Goal: Task Accomplishment & Management: Use online tool/utility

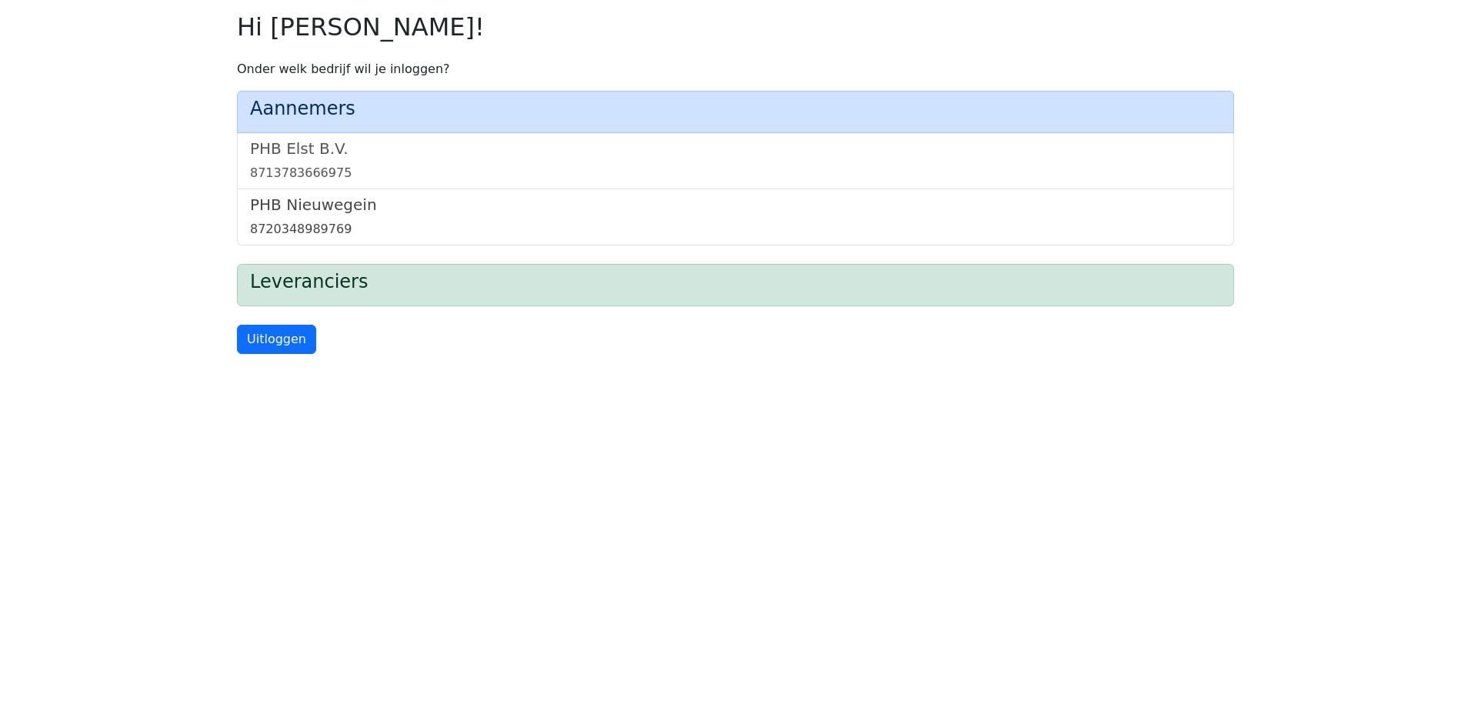
click at [295, 228] on div "8720348989769" at bounding box center [735, 229] width 971 height 18
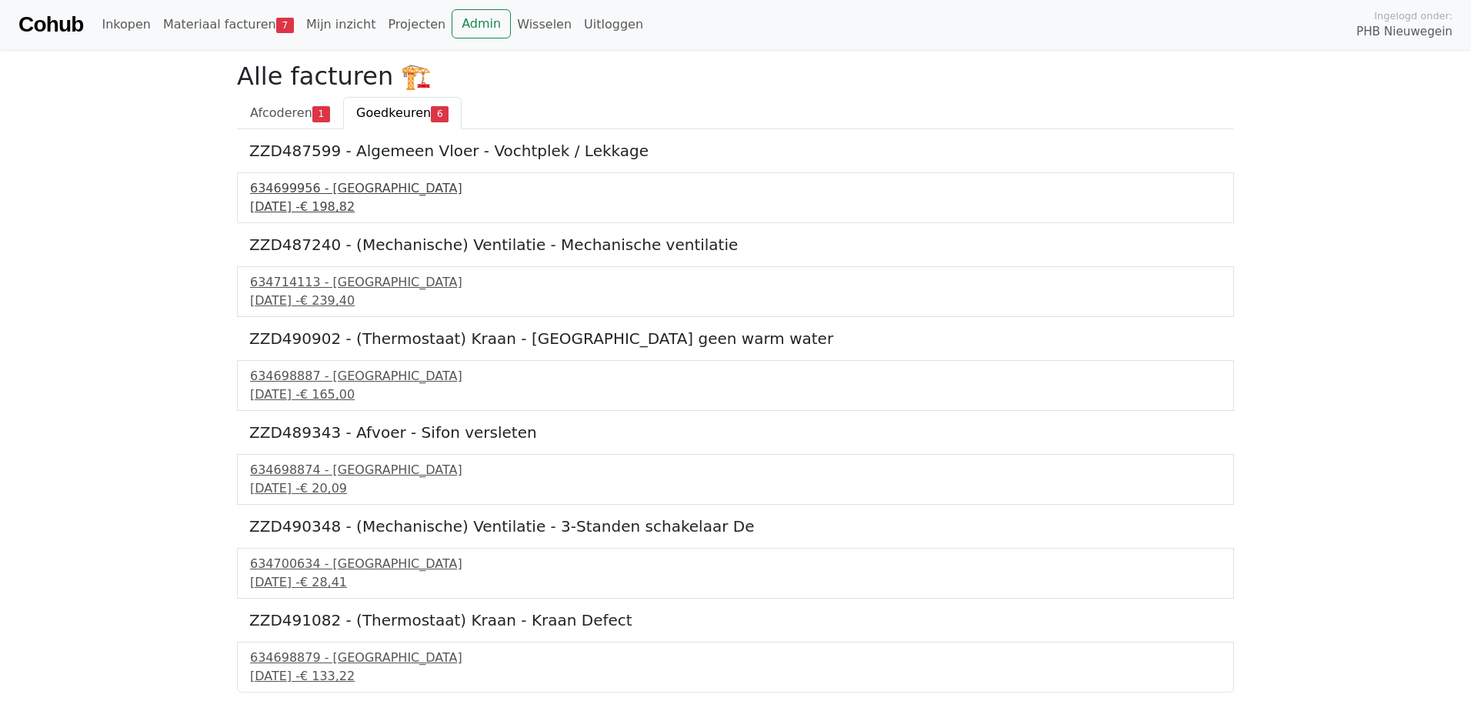
click at [306, 202] on div "22 september 2025 - € 198,82" at bounding box center [735, 207] width 971 height 18
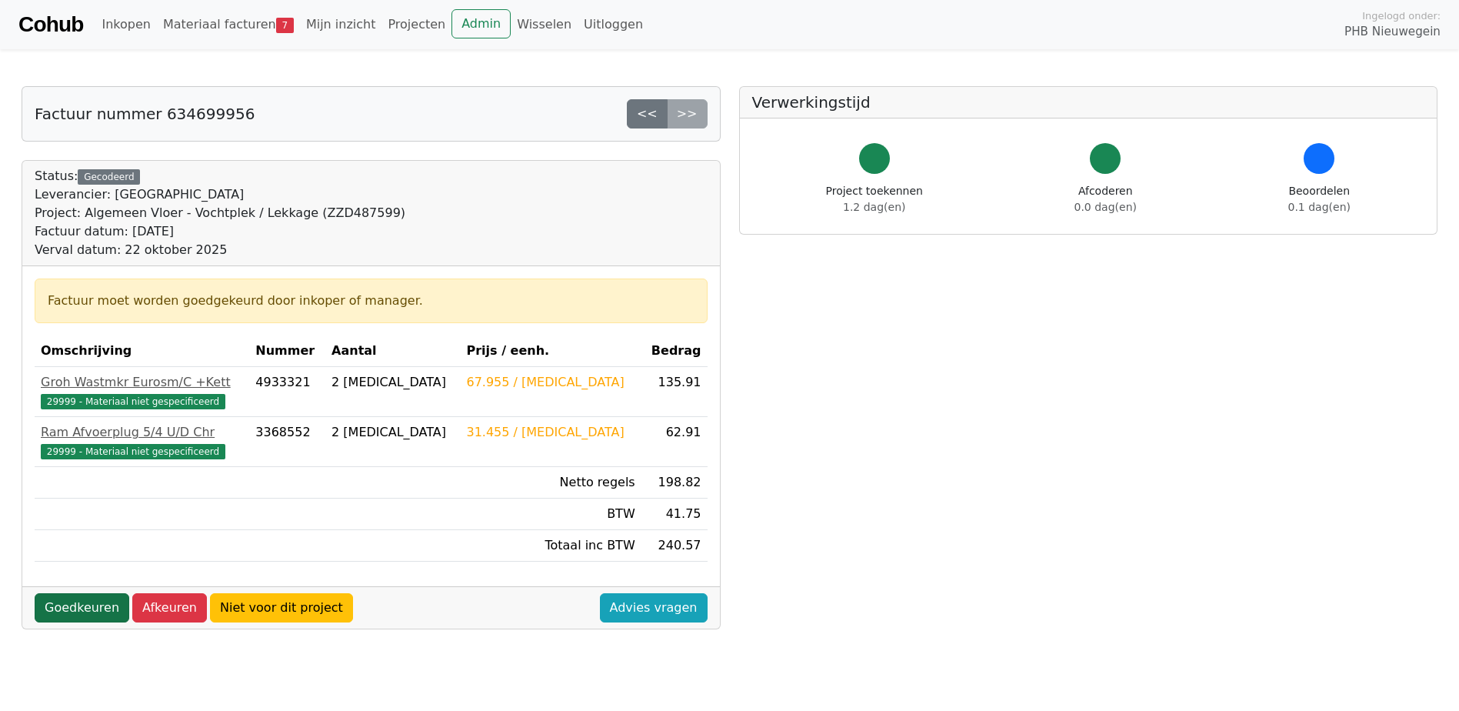
click at [75, 610] on link "Goedkeuren" at bounding box center [82, 607] width 95 height 29
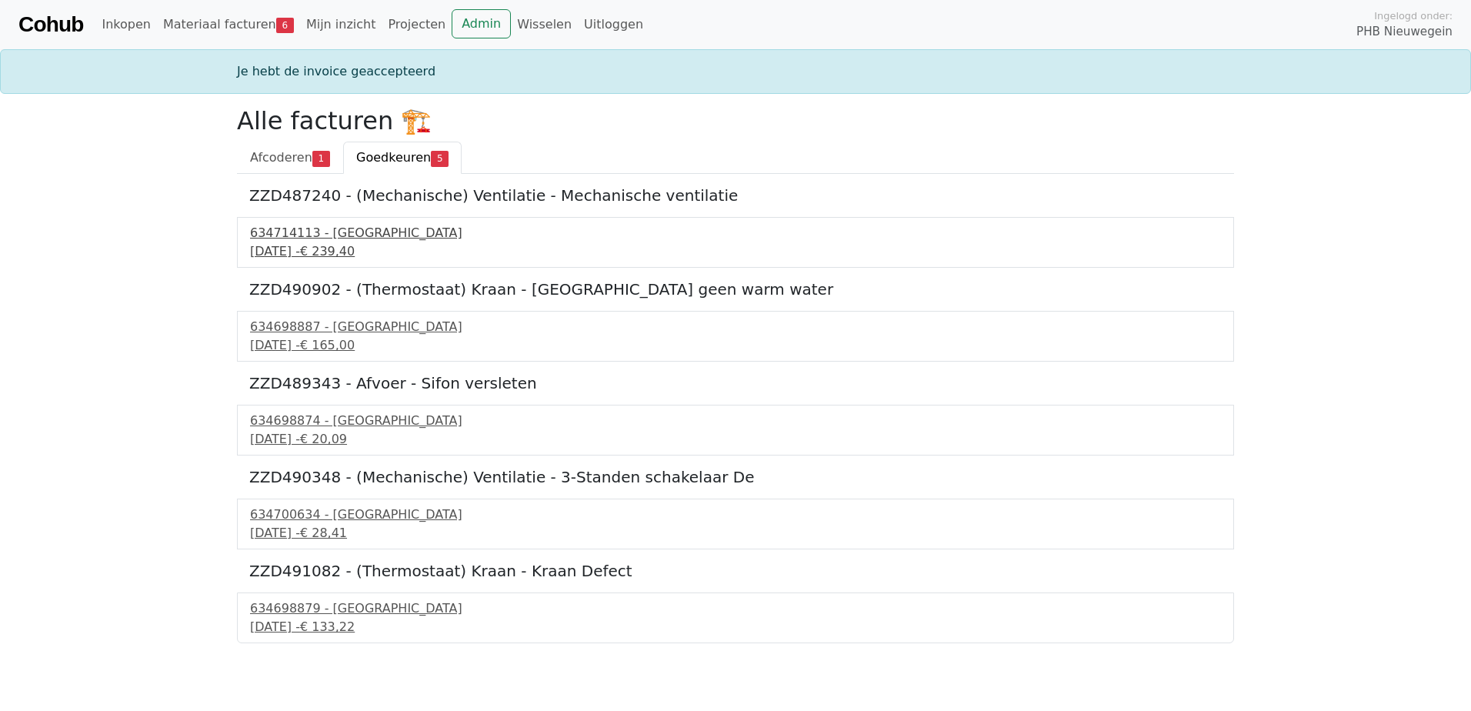
click at [355, 255] on div "22 september 2025 - € 239,40" at bounding box center [735, 251] width 971 height 18
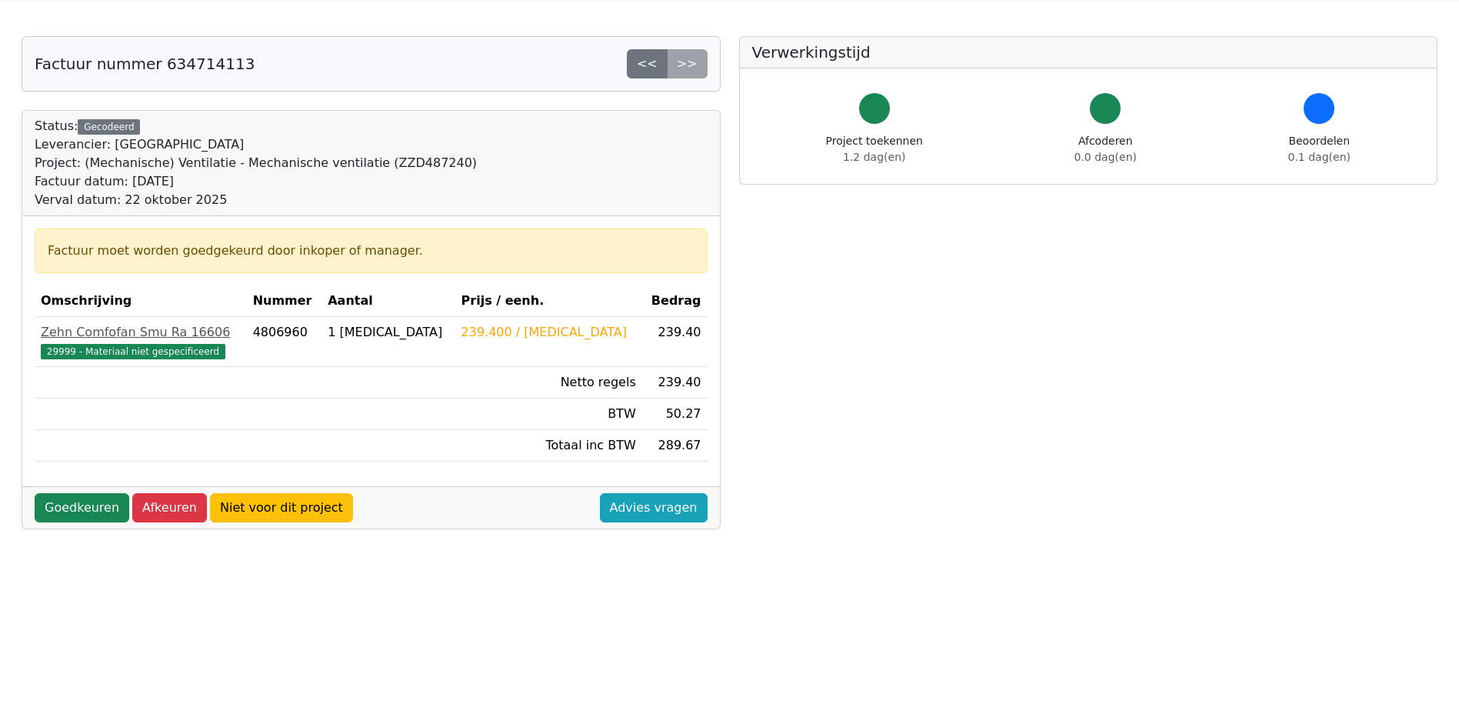
scroll to position [77, 0]
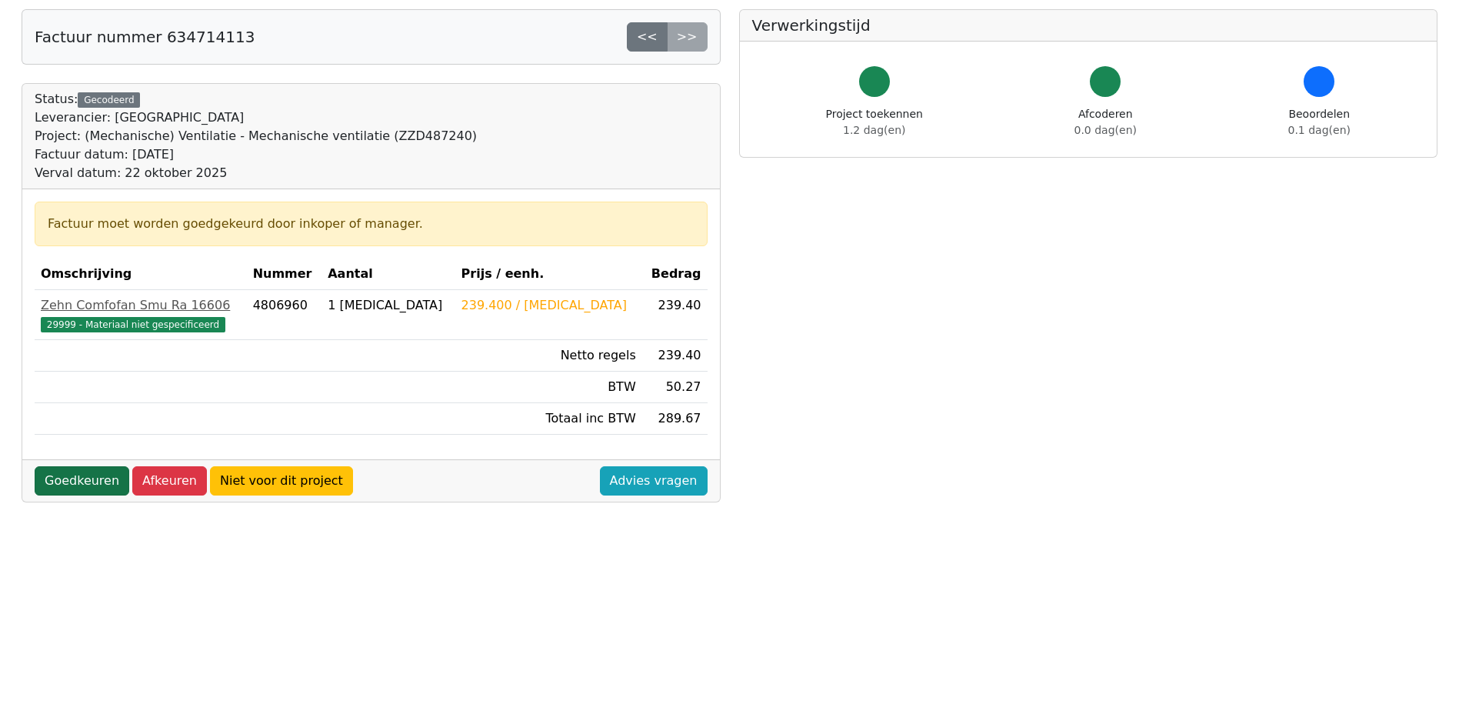
click at [75, 473] on link "Goedkeuren" at bounding box center [82, 480] width 95 height 29
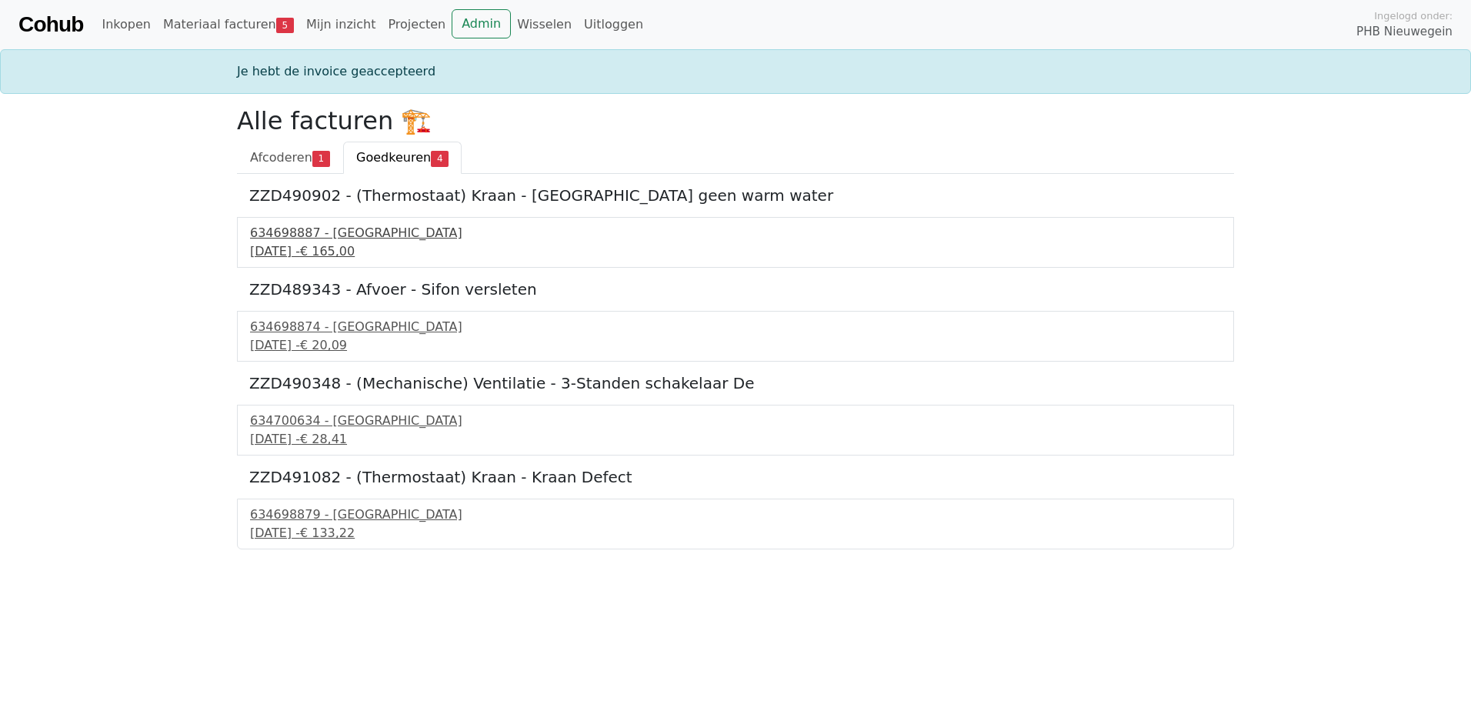
click at [293, 247] on div "22 september 2025 - € 165,00" at bounding box center [735, 251] width 971 height 18
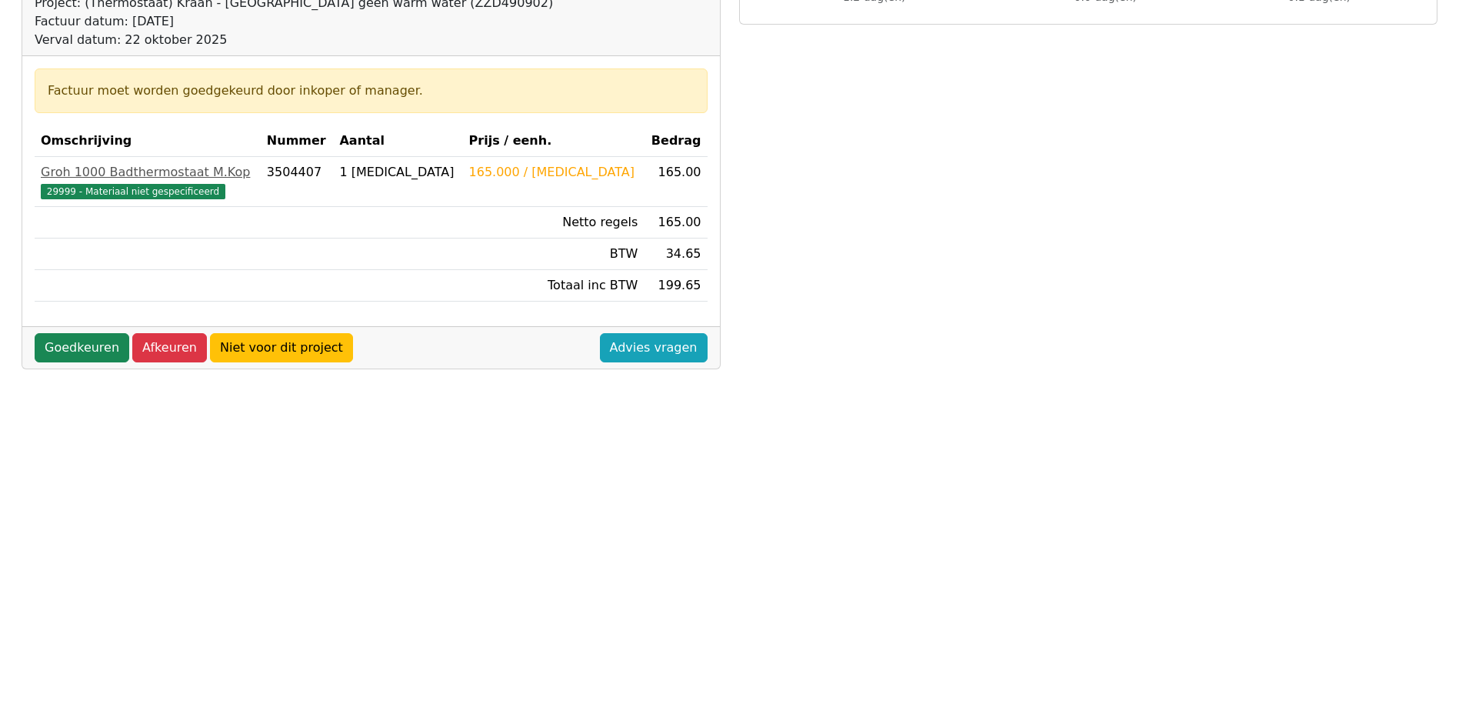
scroll to position [231, 0]
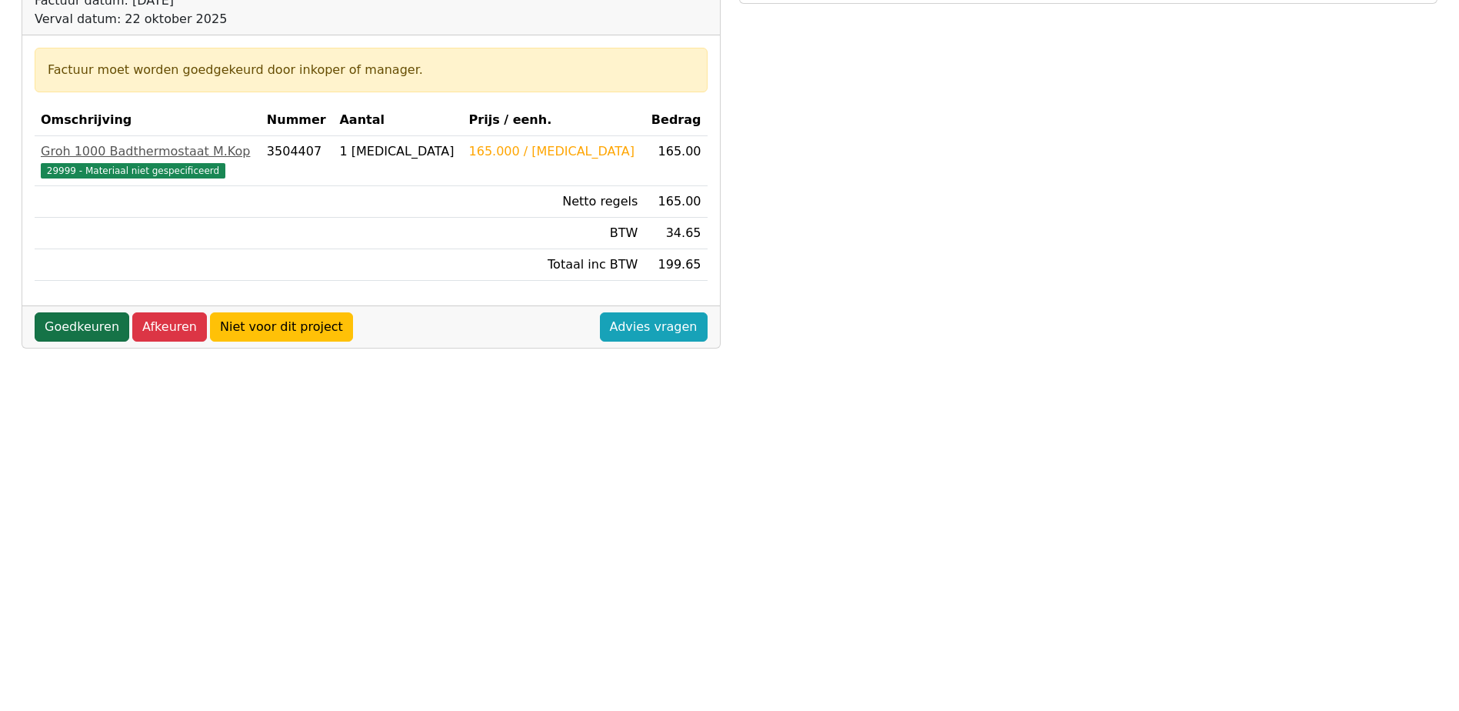
click at [82, 324] on link "Goedkeuren" at bounding box center [82, 326] width 95 height 29
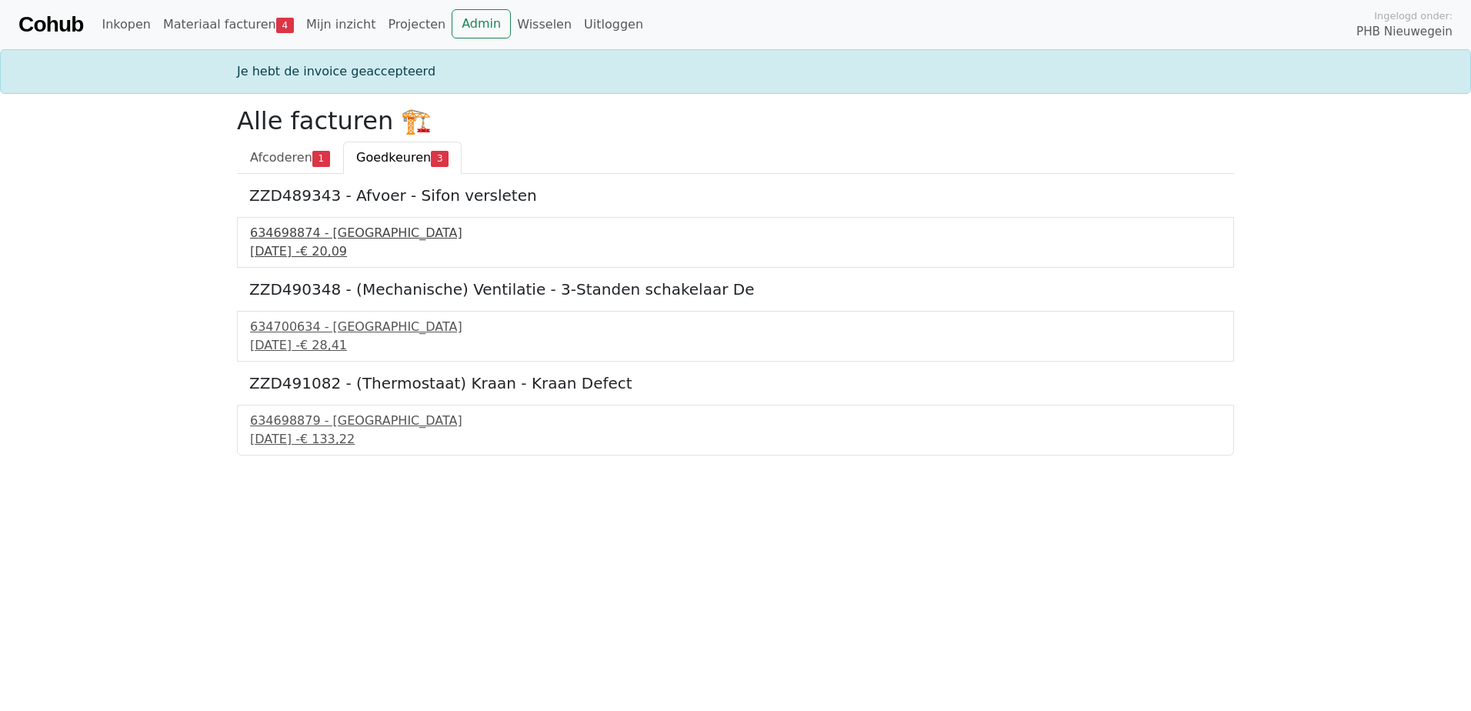
click at [342, 246] on div "[DATE] - € 20,09" at bounding box center [735, 251] width 971 height 18
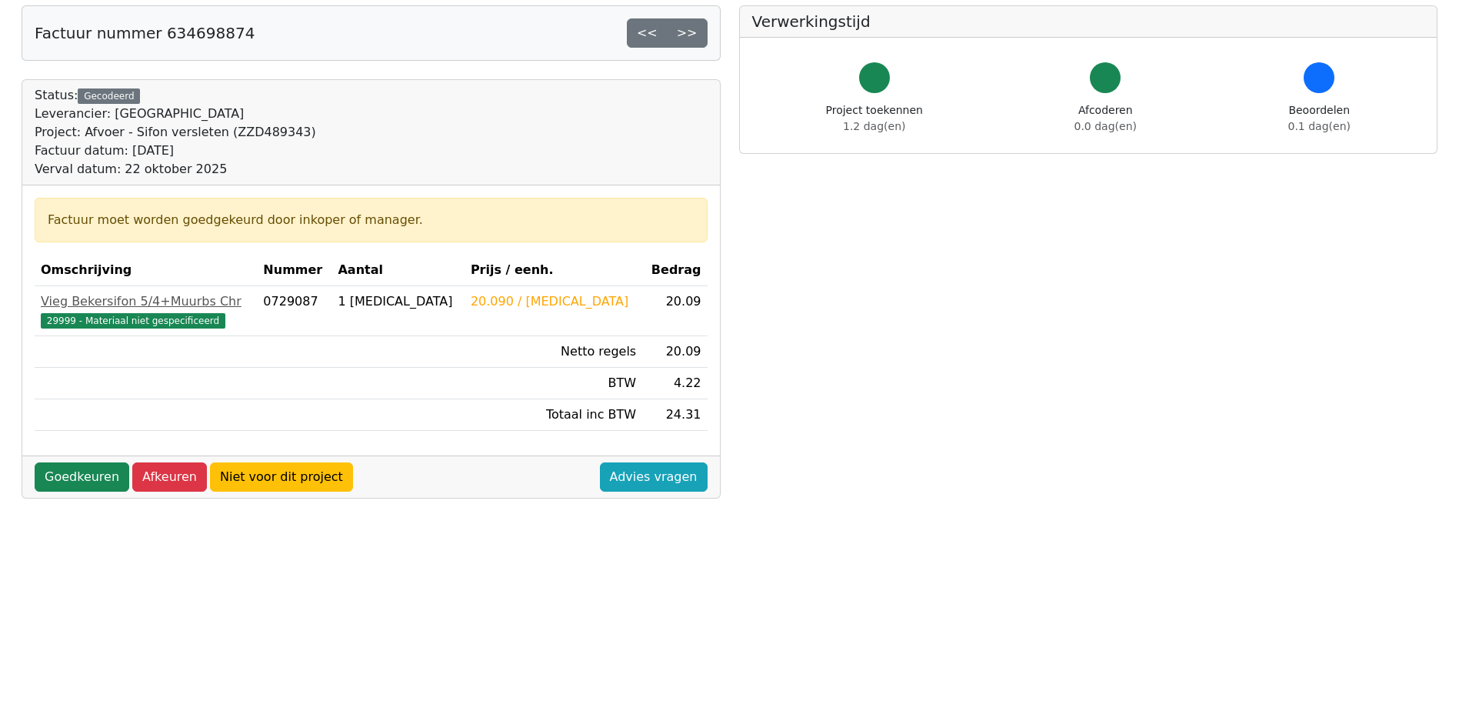
scroll to position [154, 0]
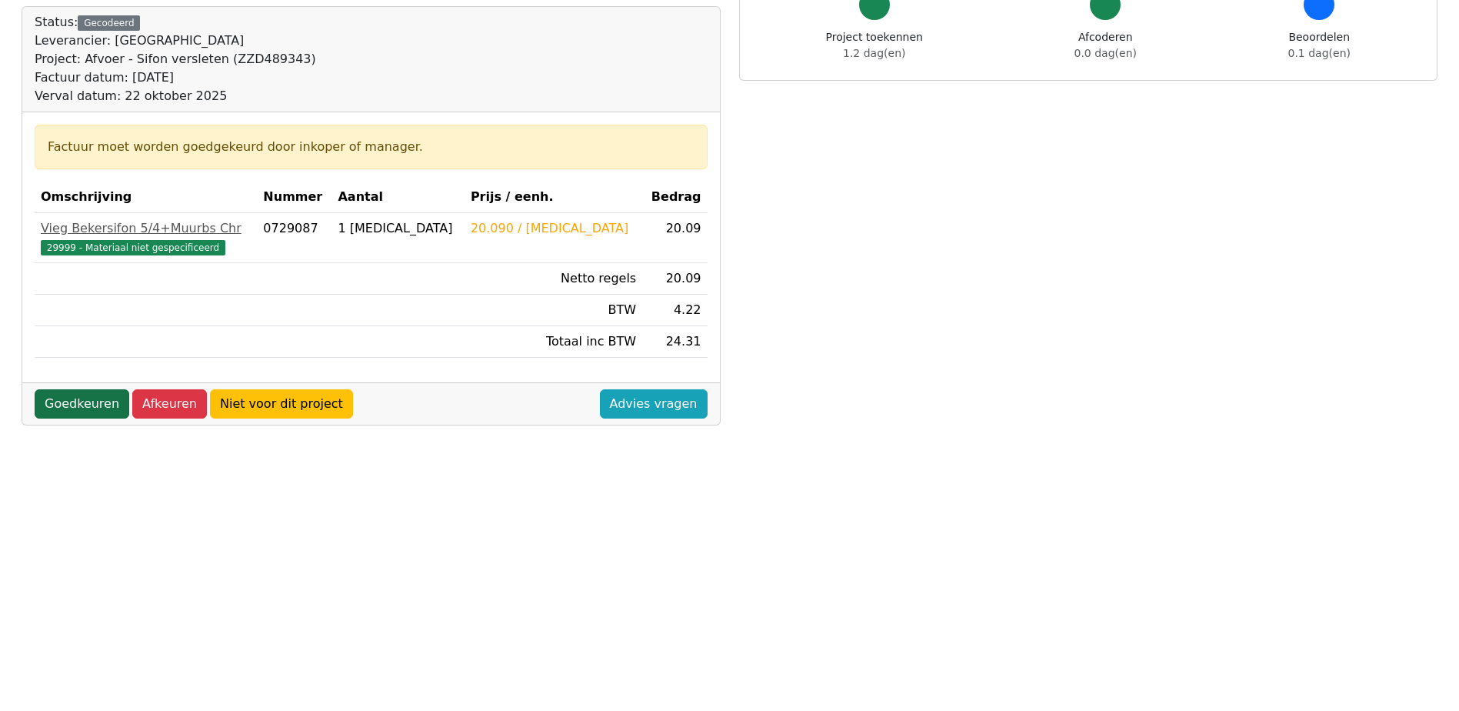
click at [70, 402] on link "Goedkeuren" at bounding box center [82, 403] width 95 height 29
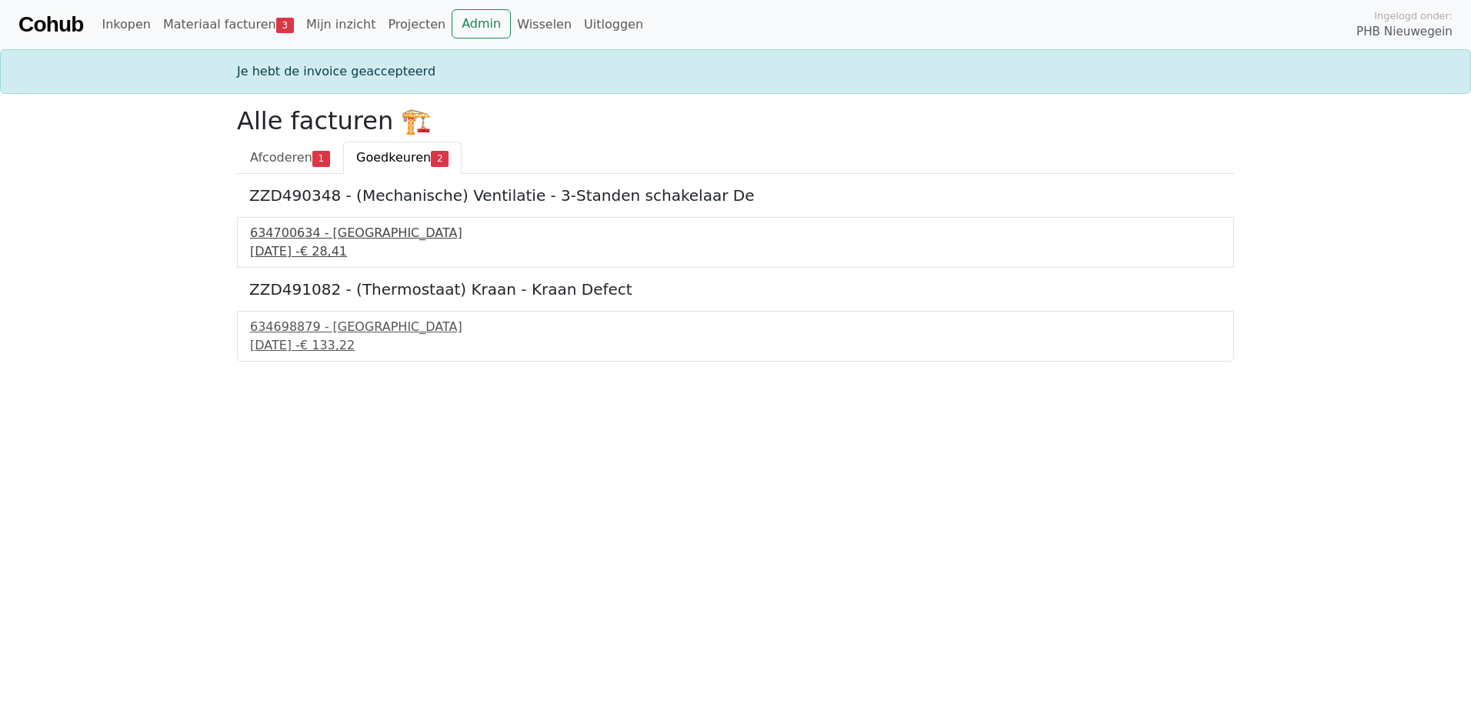
click at [276, 251] on div "22 september 2025 - € 28,41" at bounding box center [735, 251] width 971 height 18
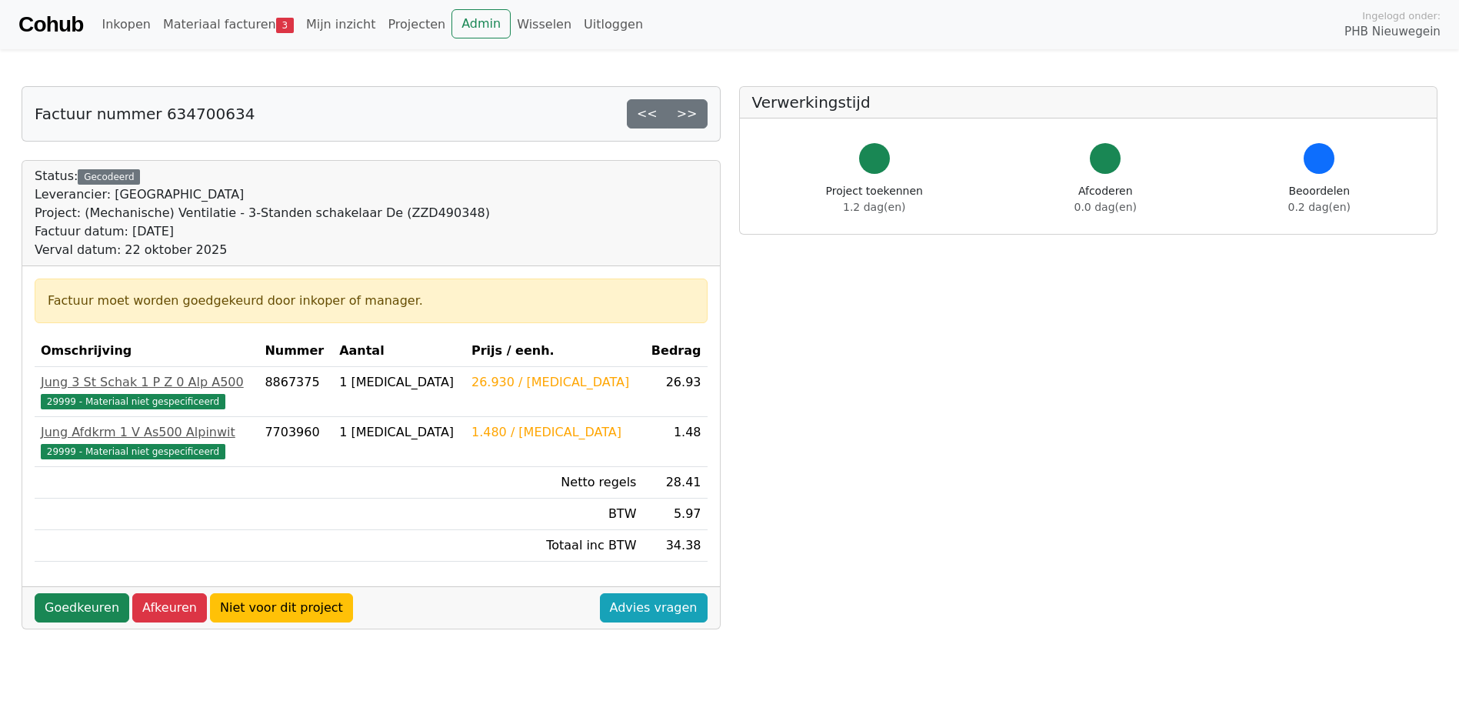
scroll to position [77, 0]
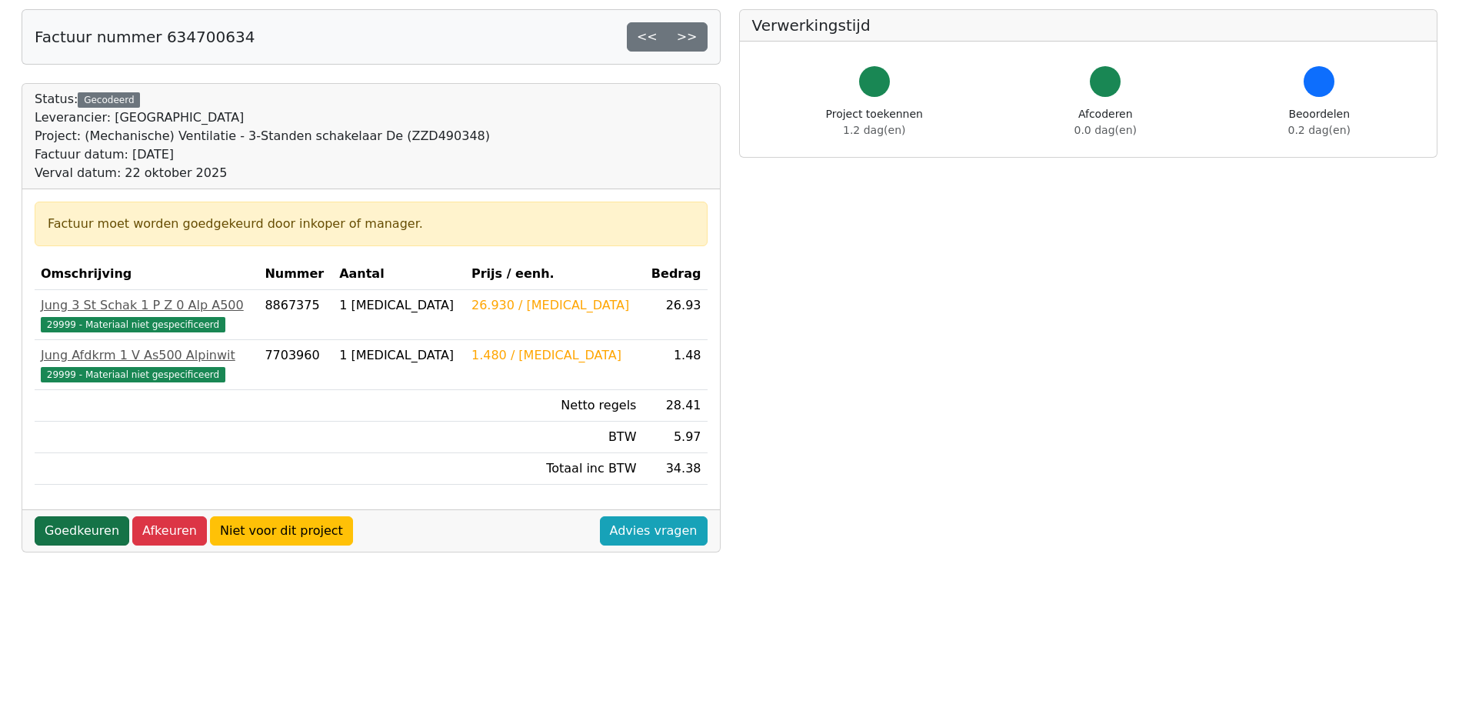
click at [72, 522] on link "Goedkeuren" at bounding box center [82, 530] width 95 height 29
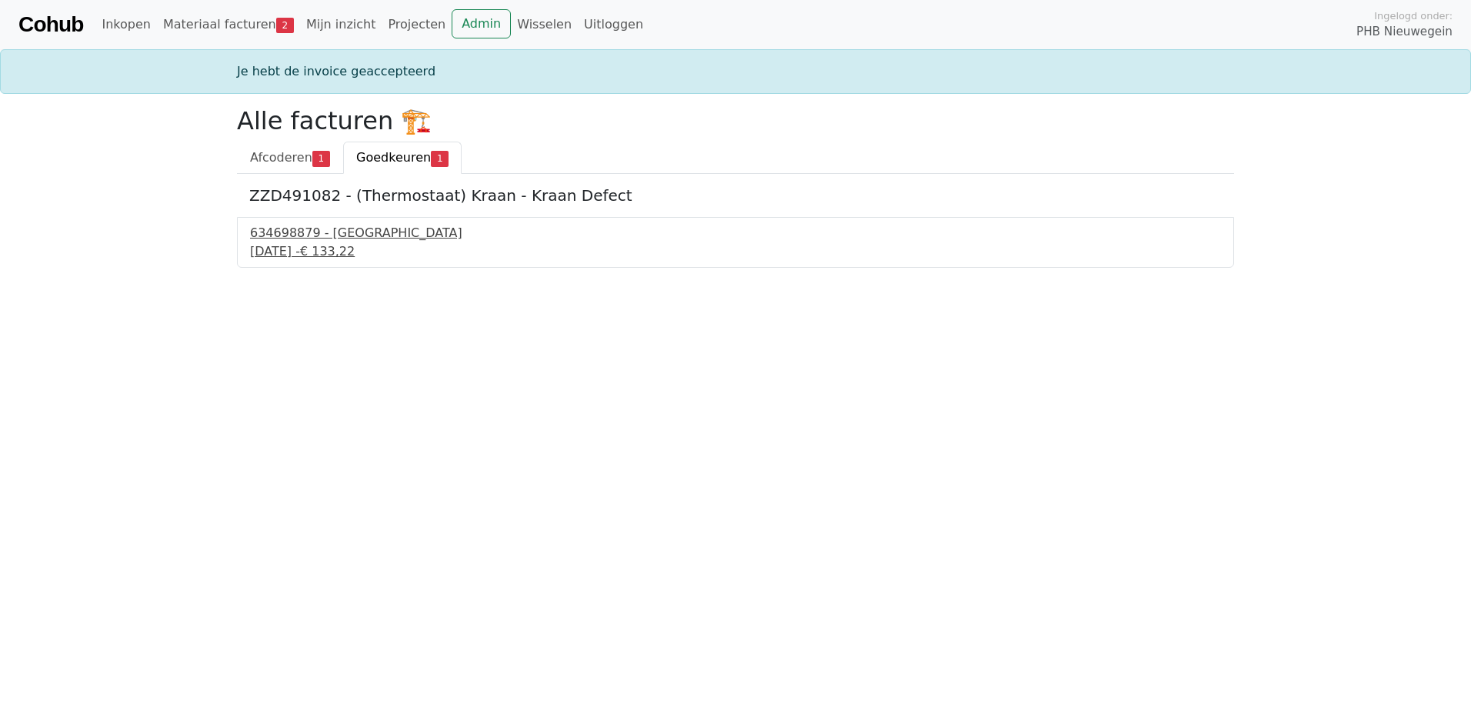
click at [316, 255] on div "[DATE] - € 133,22" at bounding box center [735, 251] width 971 height 18
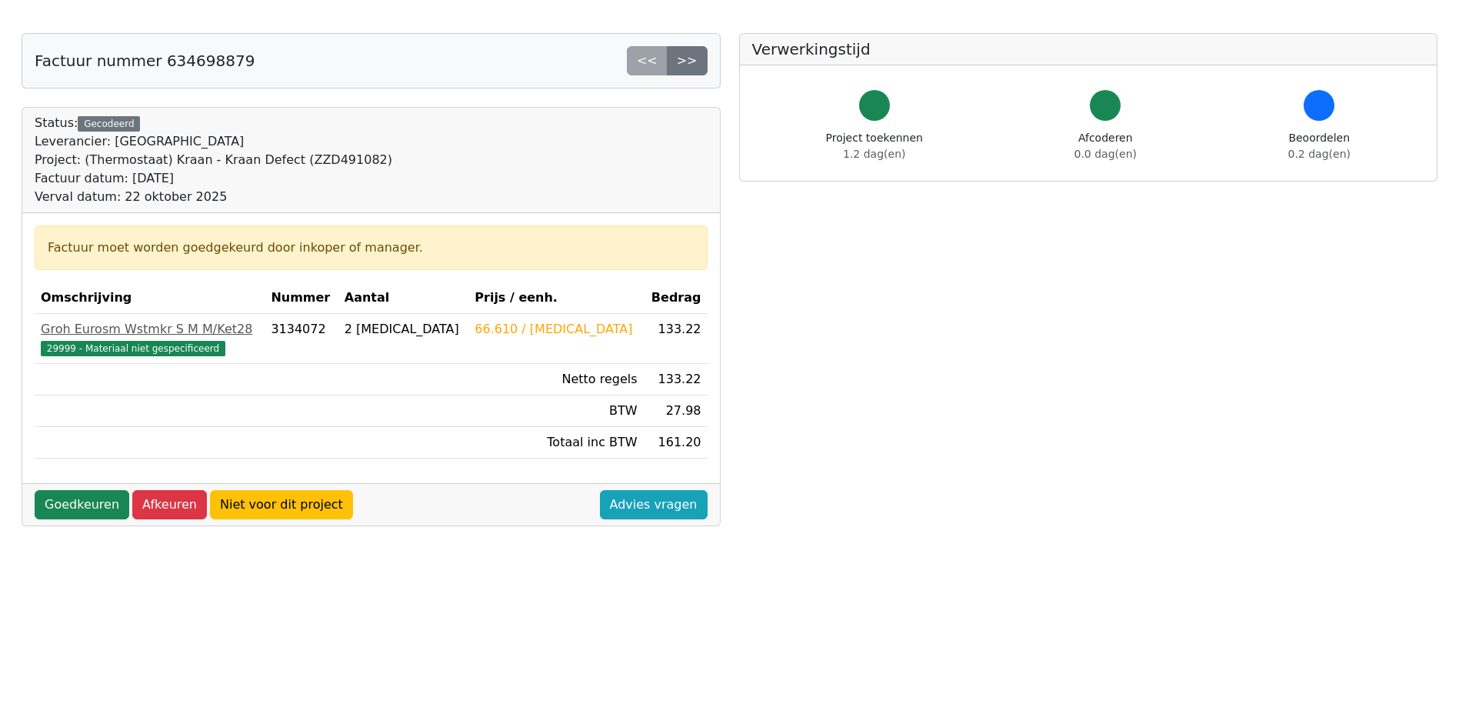
scroll to position [77, 0]
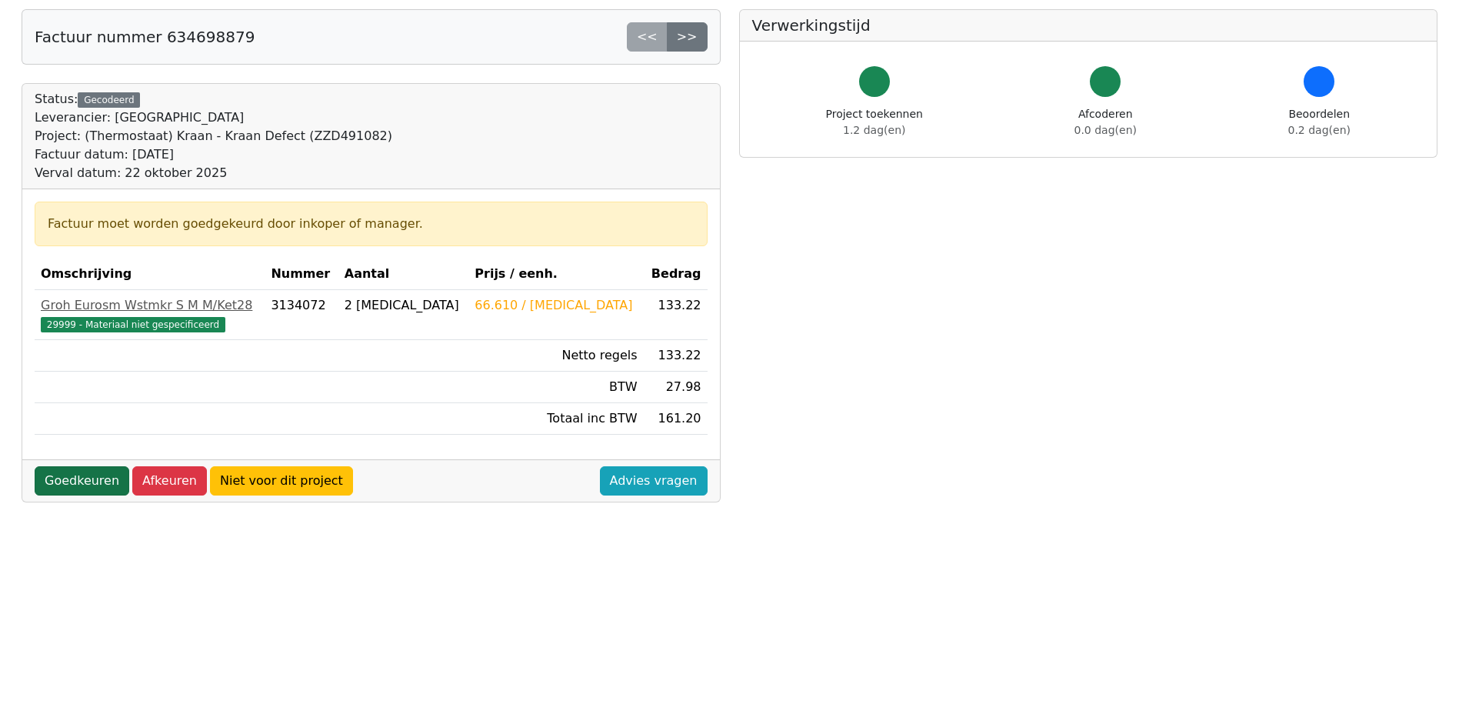
click at [78, 474] on link "Goedkeuren" at bounding box center [82, 480] width 95 height 29
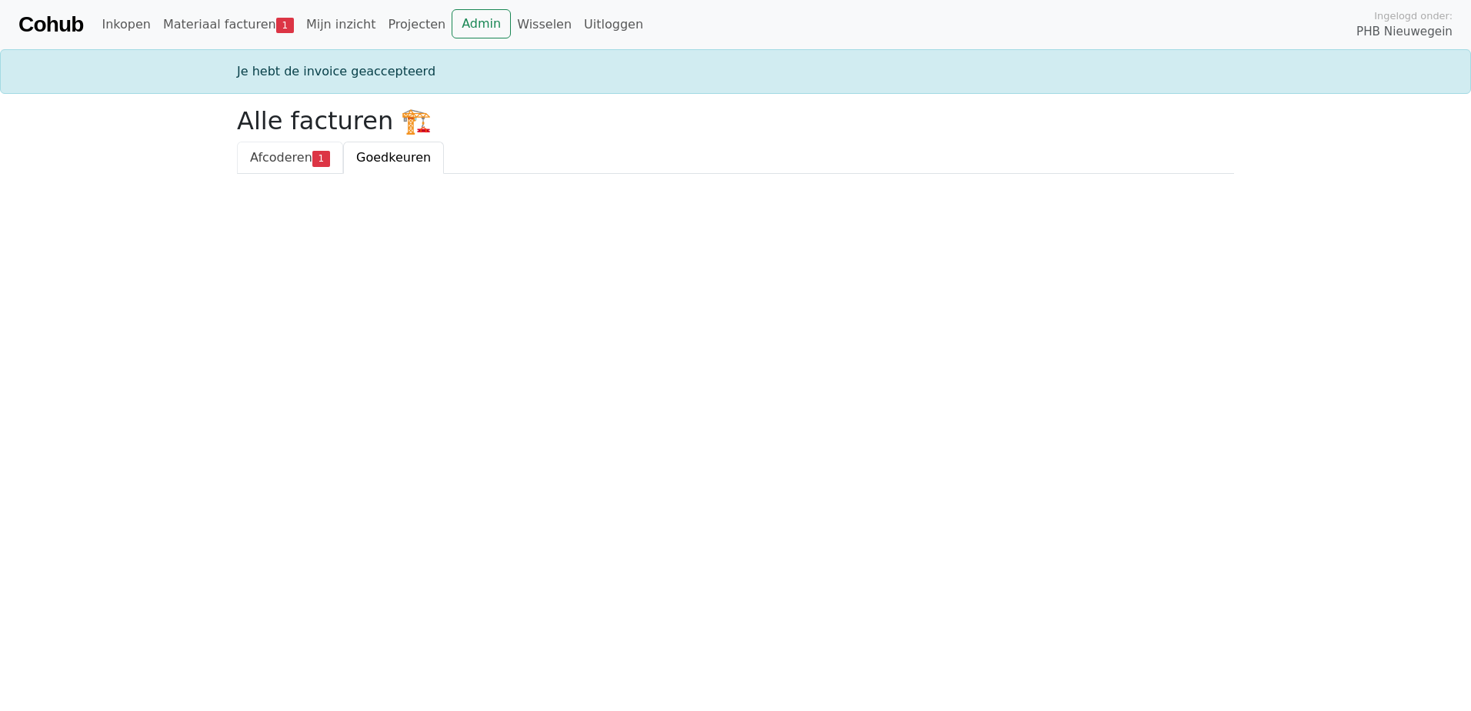
click at [275, 153] on span "Afcoderen" at bounding box center [281, 157] width 62 height 15
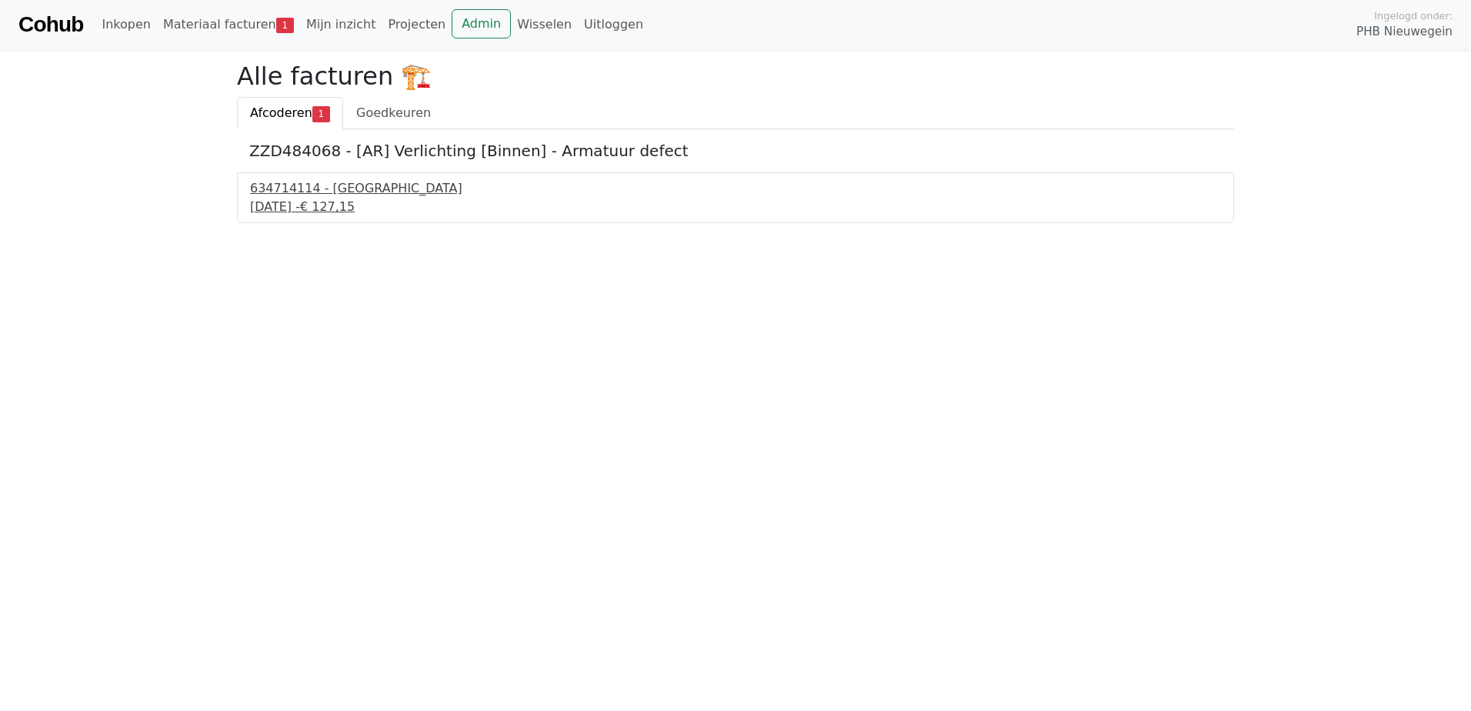
click at [294, 208] on div "[DATE] - € 127,15" at bounding box center [735, 207] width 971 height 18
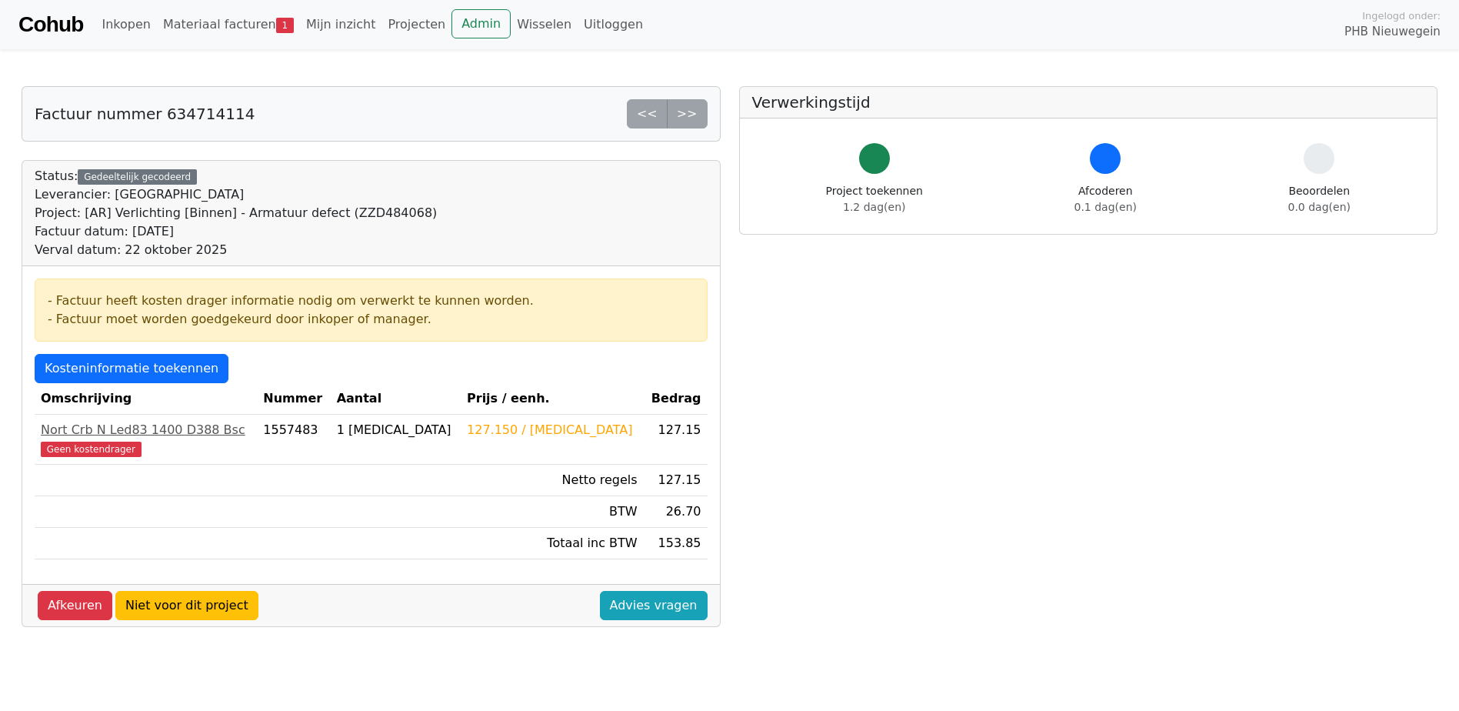
scroll to position [154, 0]
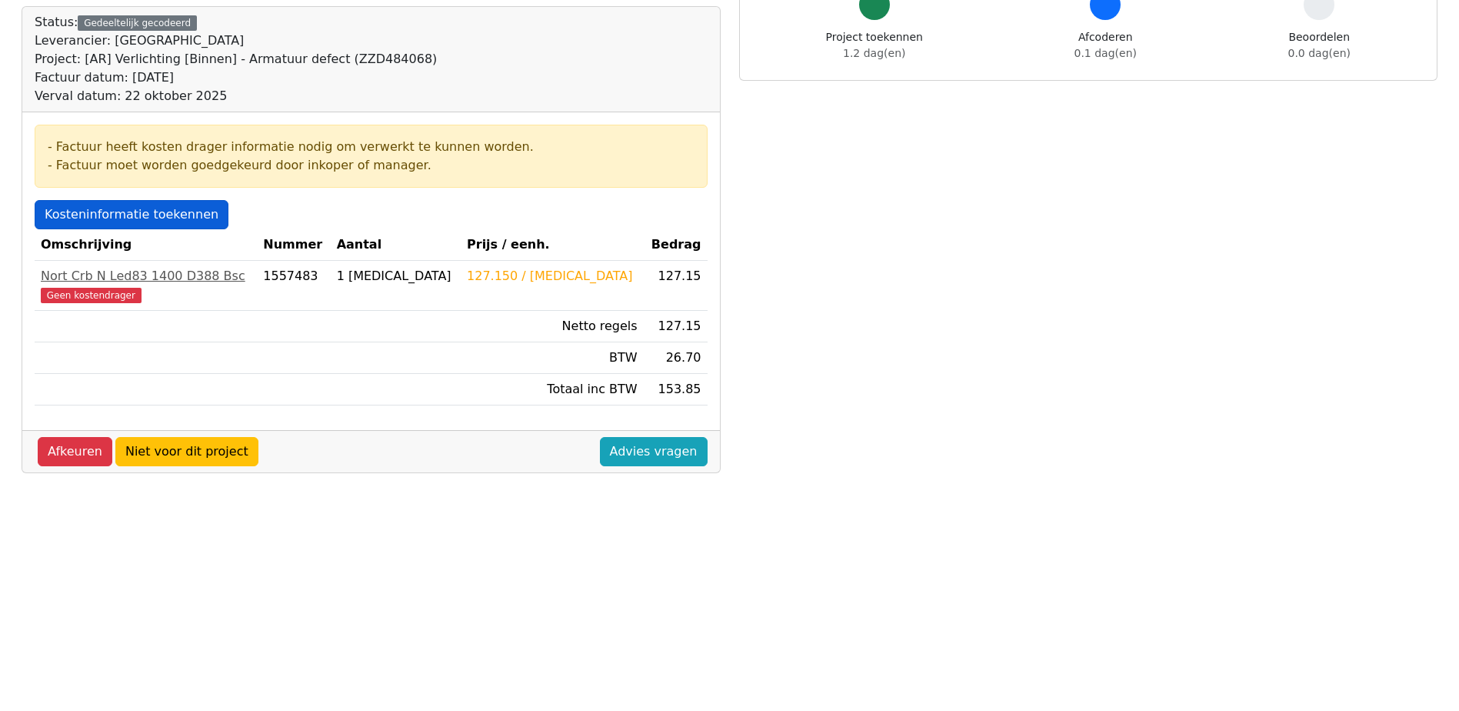
click at [73, 211] on link "Kosteninformatie toekennen" at bounding box center [132, 214] width 194 height 29
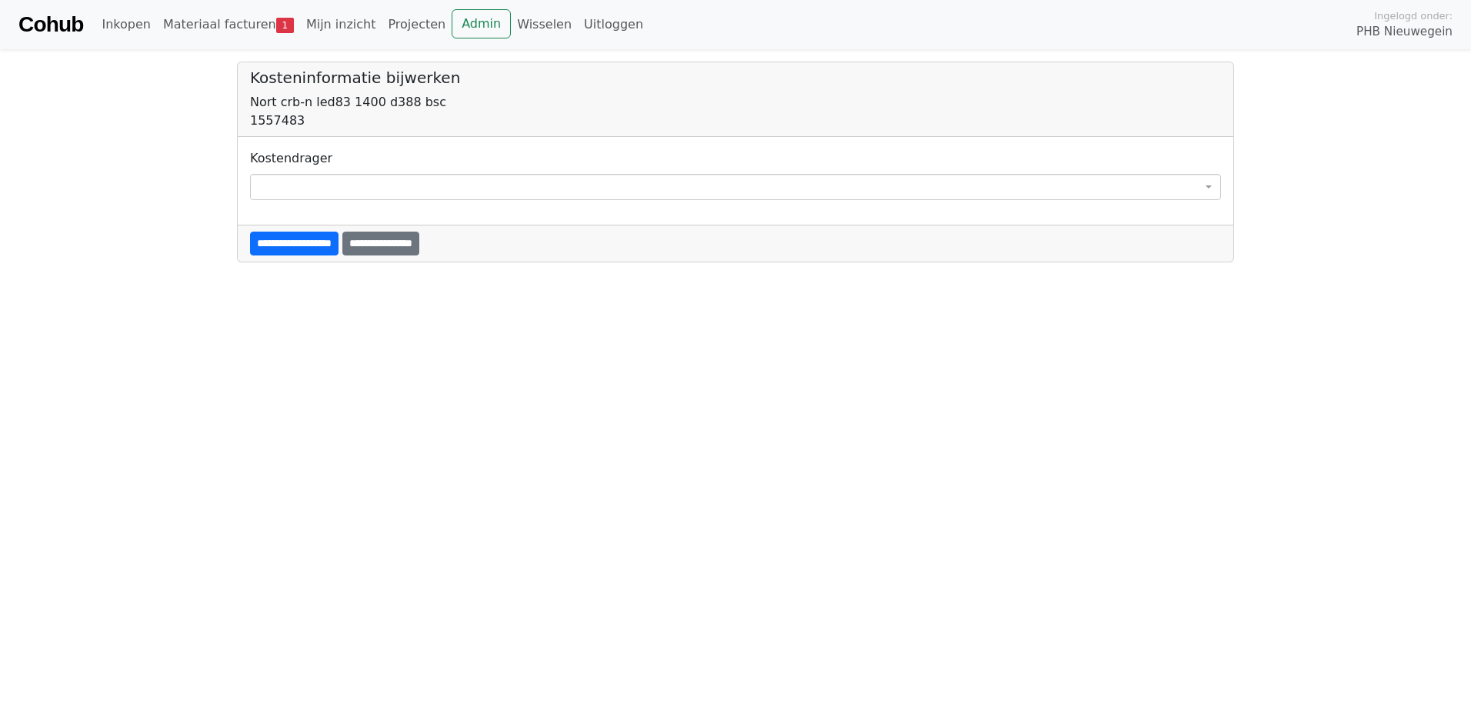
click at [263, 185] on span at bounding box center [735, 187] width 971 height 26
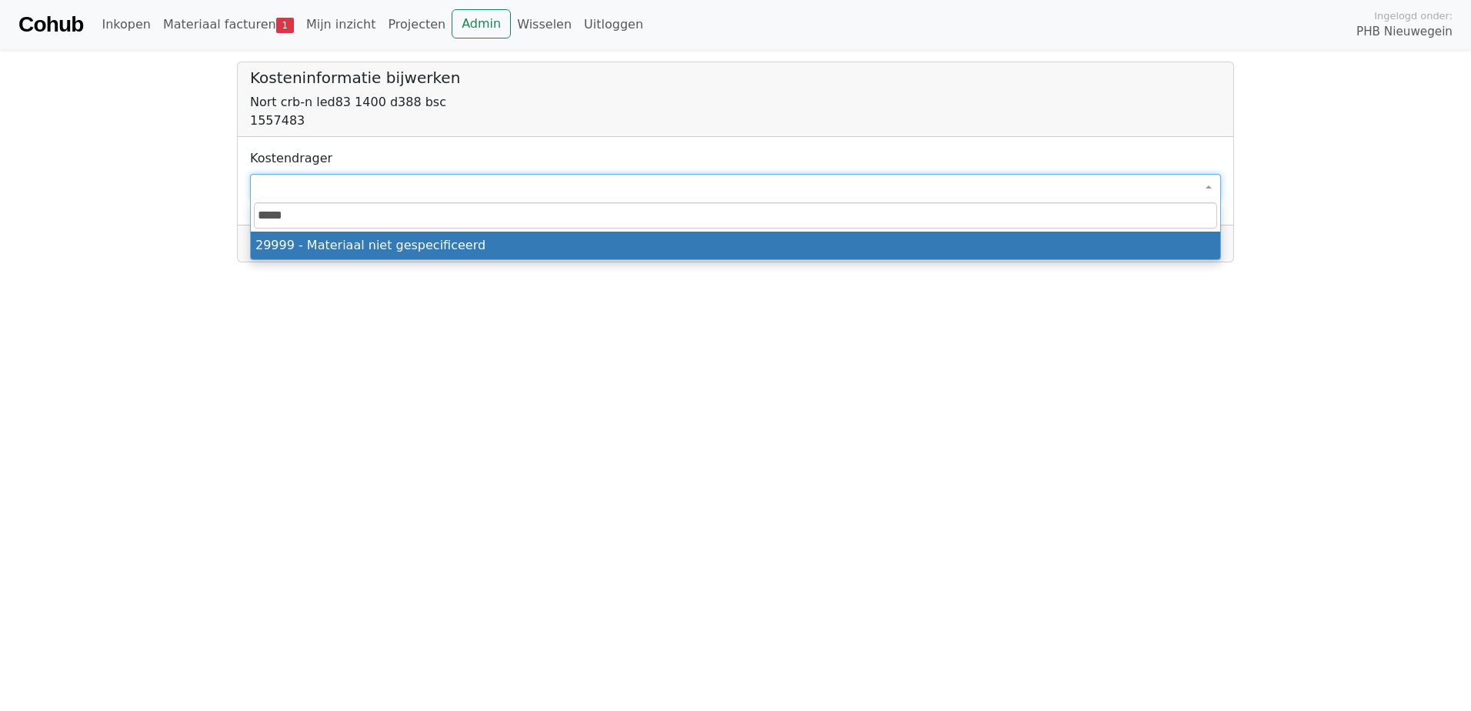
type input "*****"
select select "****"
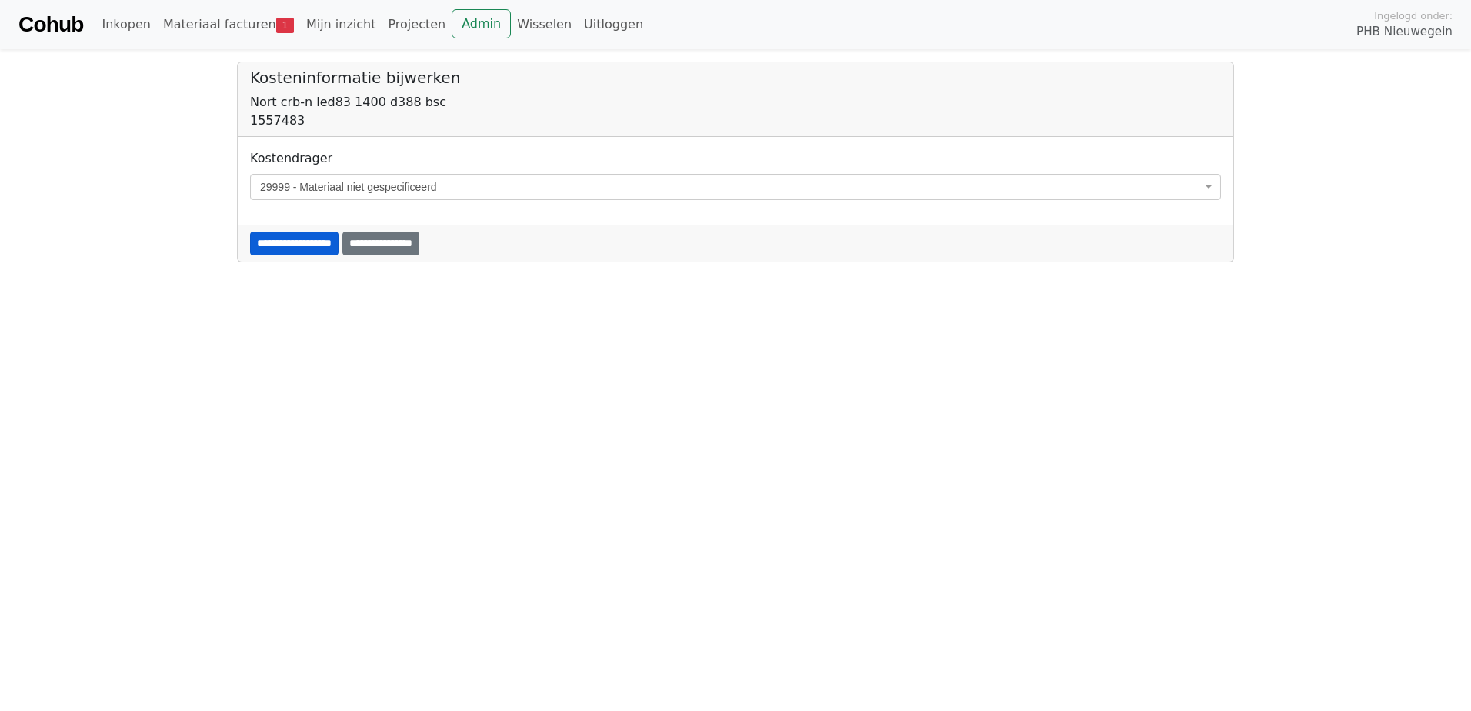
click at [278, 245] on input "**********" at bounding box center [294, 244] width 88 height 24
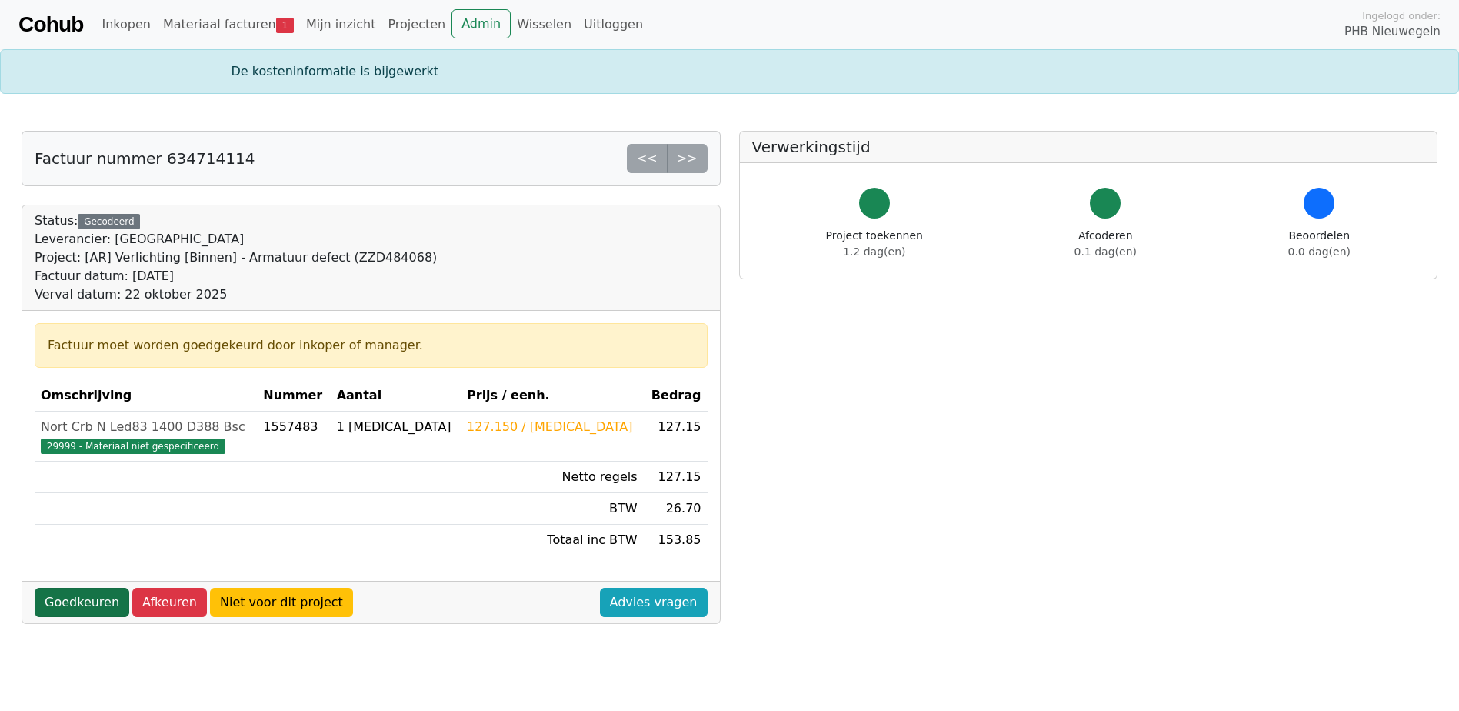
click at [45, 608] on link "Goedkeuren" at bounding box center [82, 602] width 95 height 29
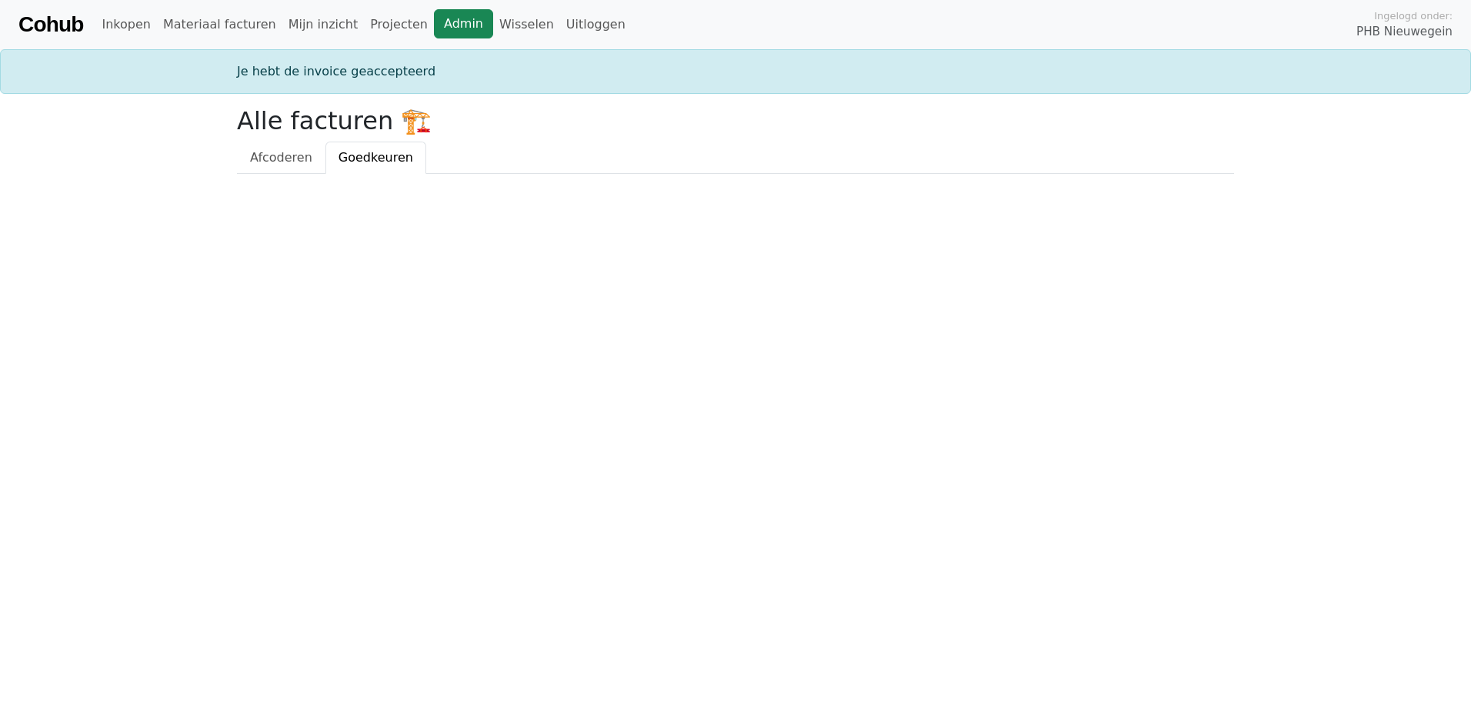
click at [434, 27] on link "Admin" at bounding box center [463, 23] width 59 height 29
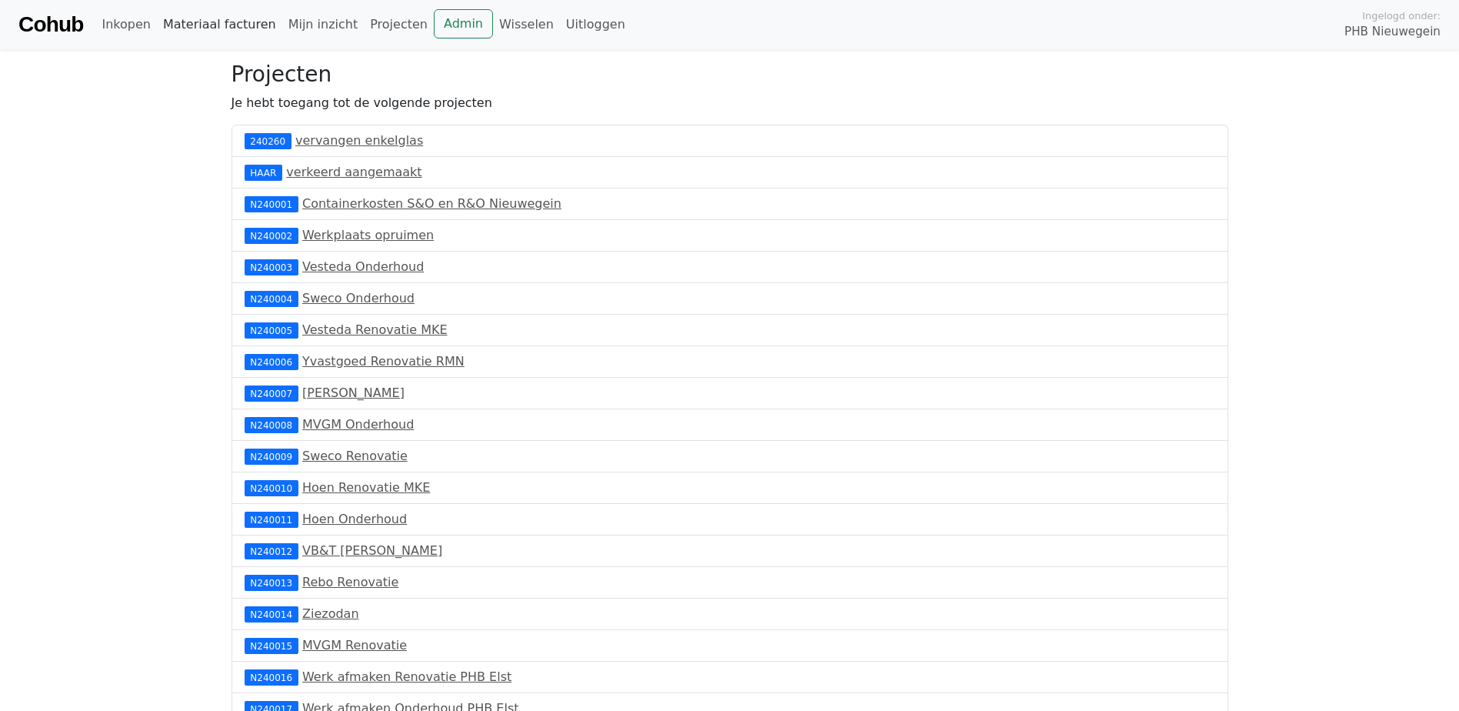
click at [173, 22] on link "Materiaal facturen" at bounding box center [219, 24] width 125 height 31
